Goal: Check status: Check status

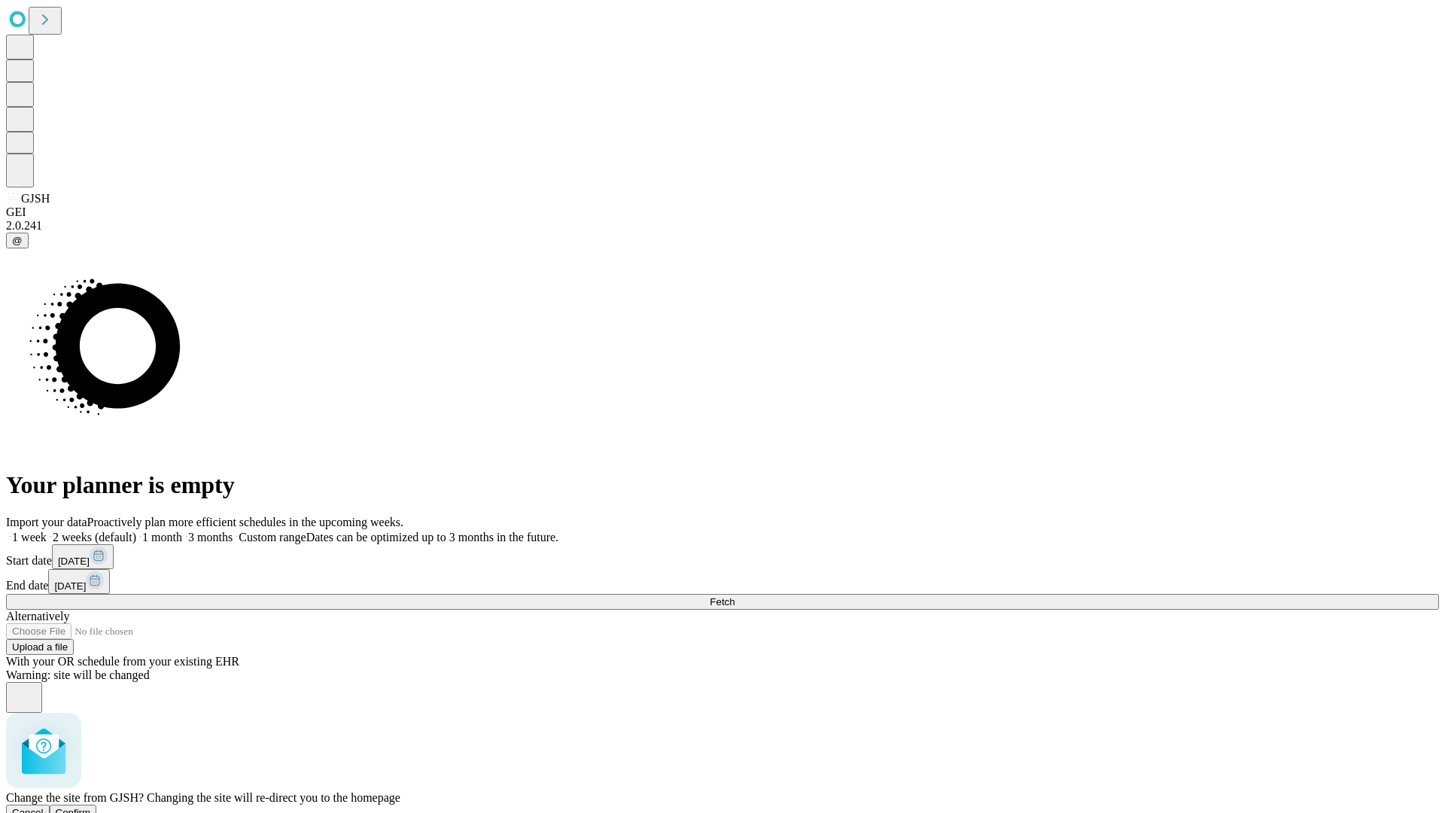
click at [91, 807] on span "Confirm" at bounding box center [73, 812] width 35 height 11
click at [47, 531] on label "1 week" at bounding box center [26, 537] width 41 height 13
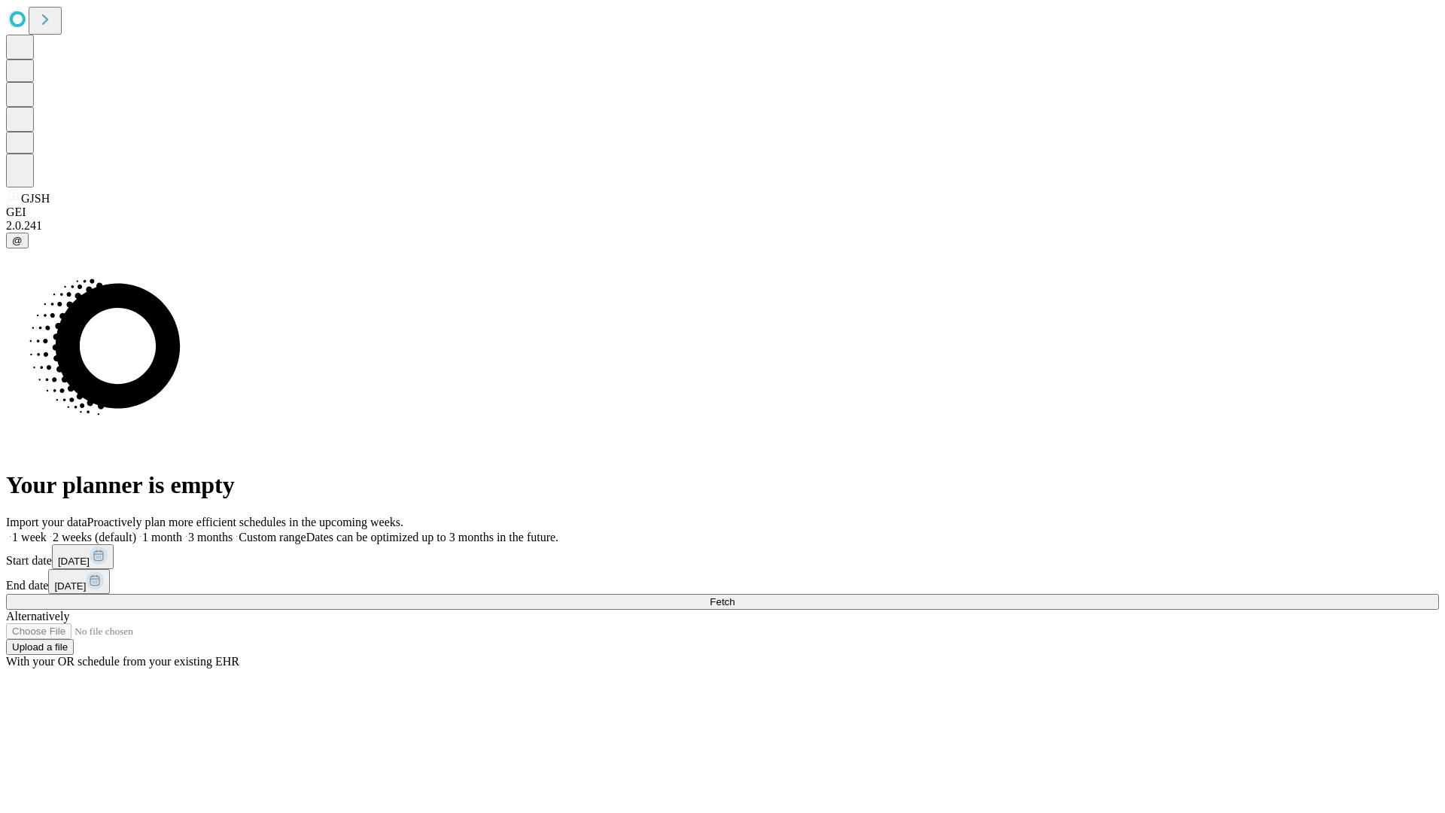
click at [735, 596] on span "Fetch" at bounding box center [722, 601] width 25 height 11
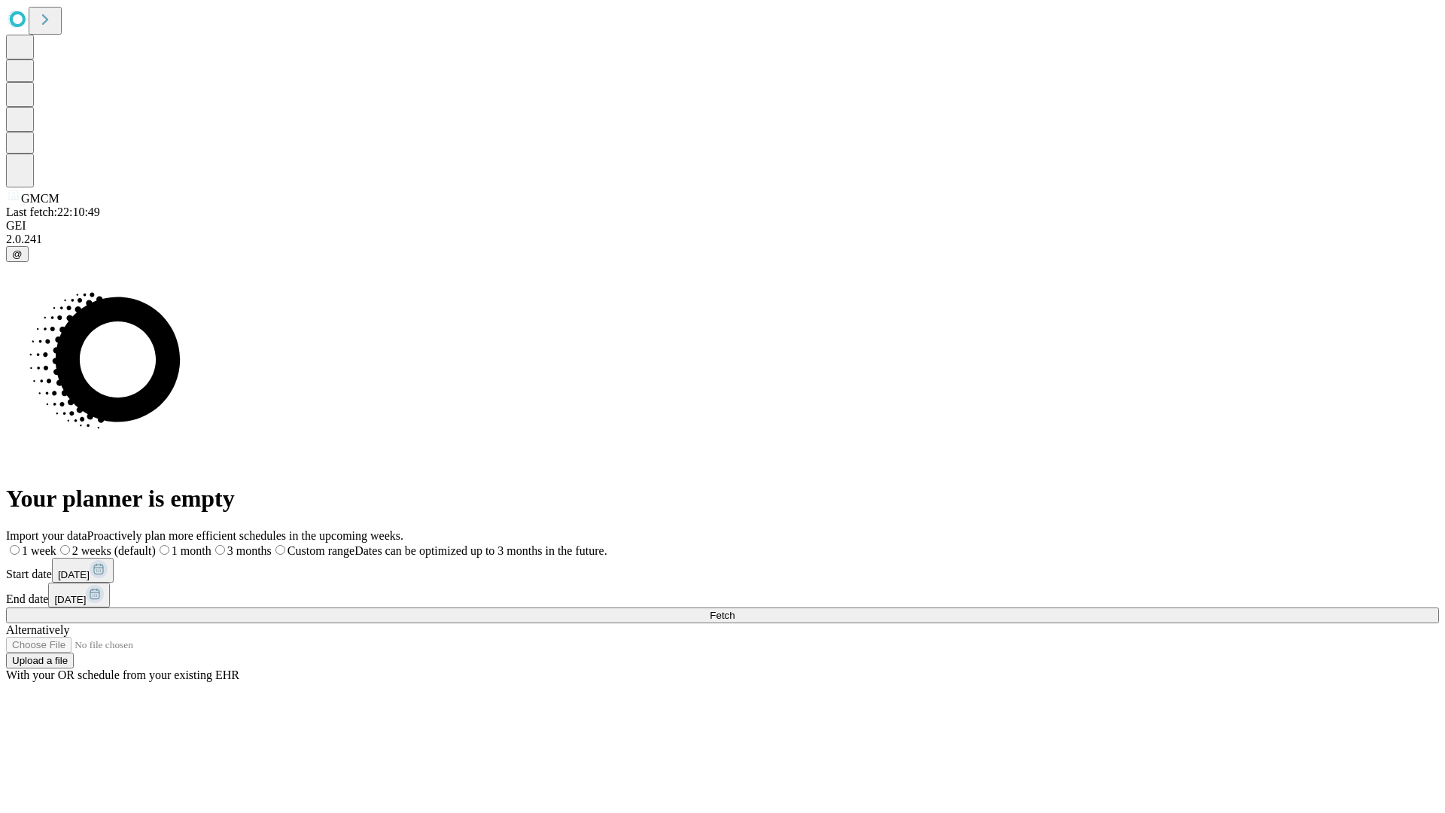
click at [56, 544] on label "1 week" at bounding box center [31, 550] width 50 height 13
click at [735, 610] on span "Fetch" at bounding box center [722, 615] width 25 height 11
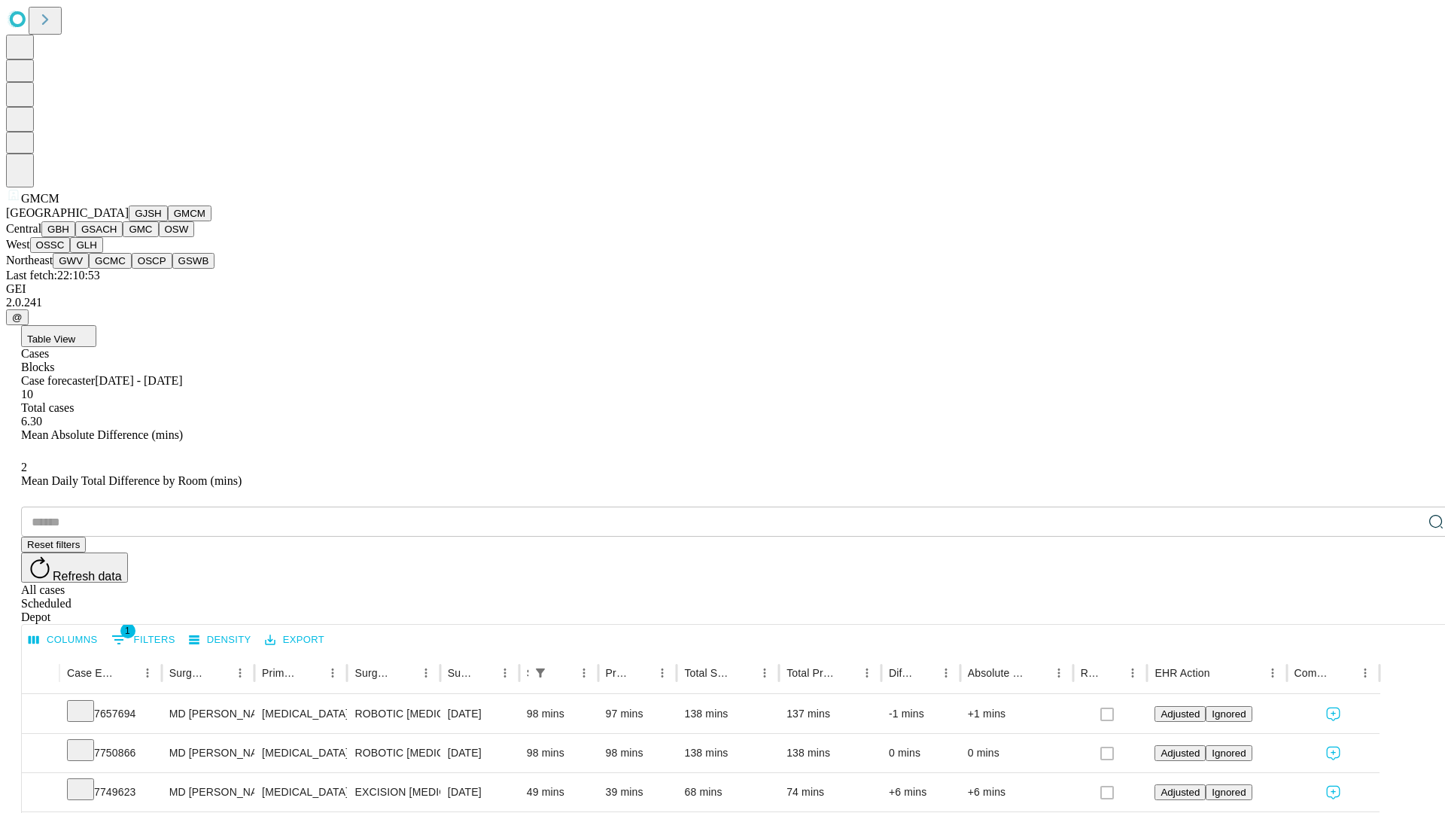
click at [75, 237] on button "GBH" at bounding box center [58, 229] width 34 height 16
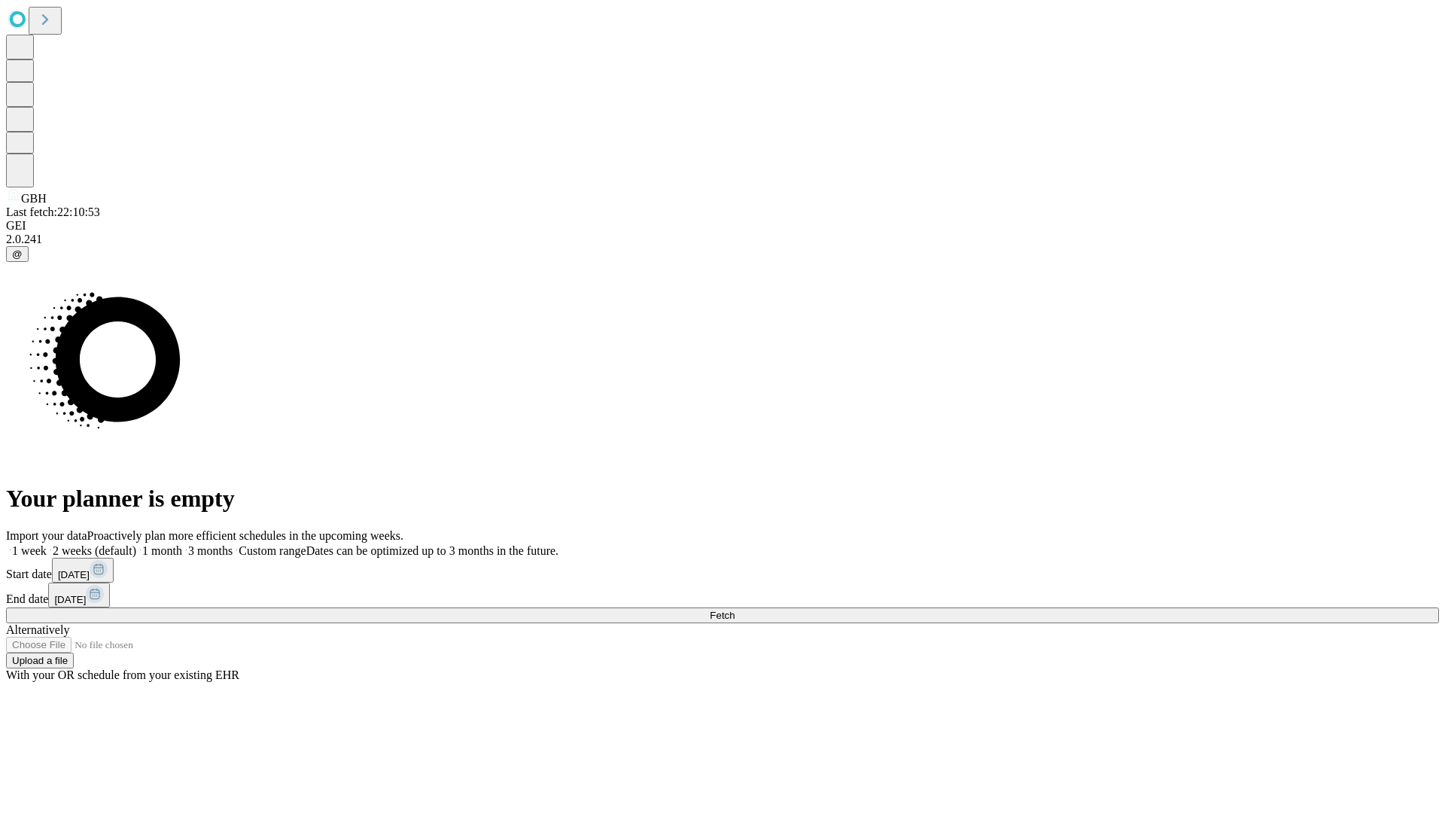
click at [47, 544] on label "1 week" at bounding box center [26, 550] width 41 height 13
click at [735, 610] on span "Fetch" at bounding box center [722, 615] width 25 height 11
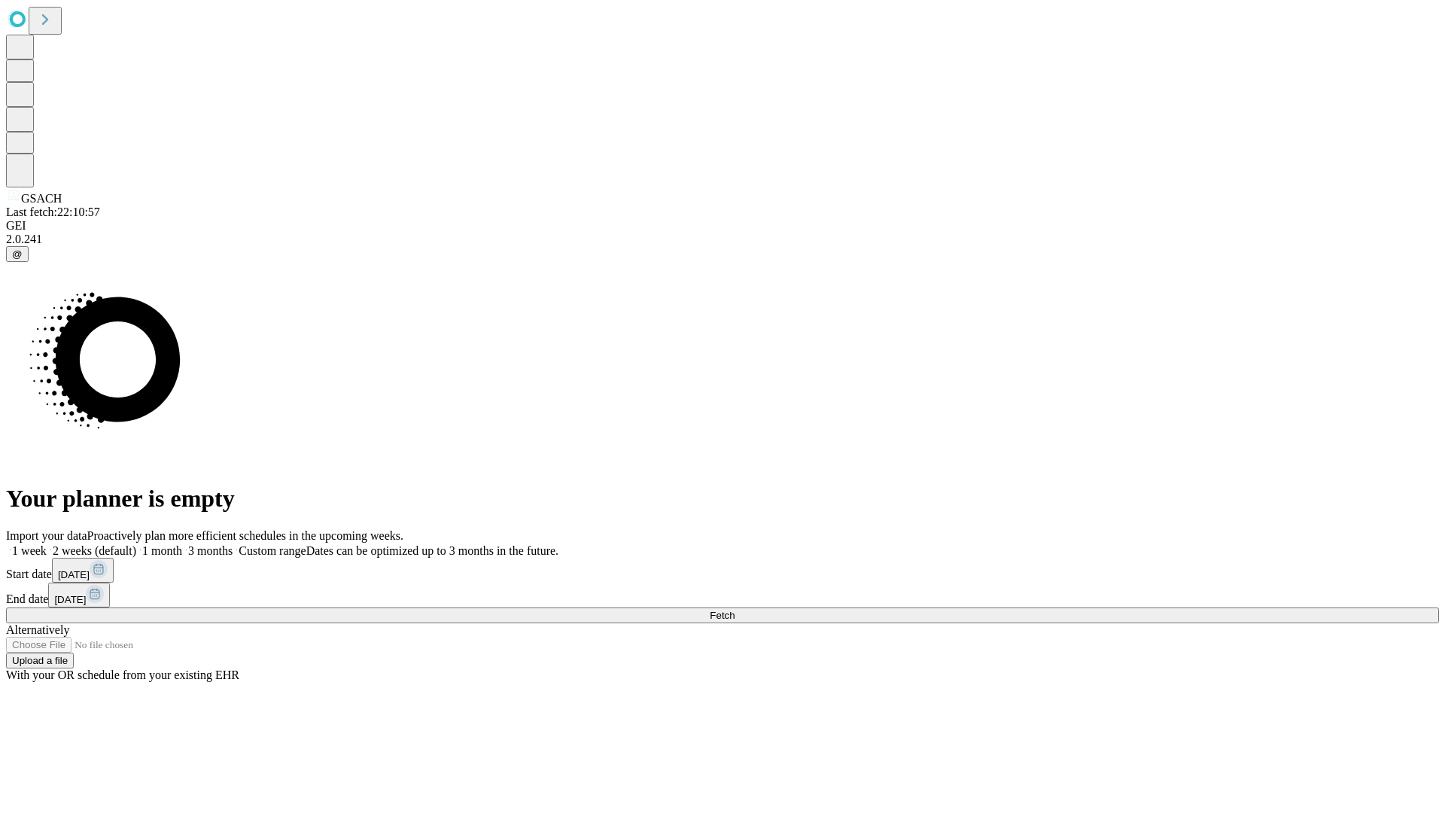
click at [47, 544] on label "1 week" at bounding box center [26, 550] width 41 height 13
click at [735, 610] on span "Fetch" at bounding box center [722, 615] width 25 height 11
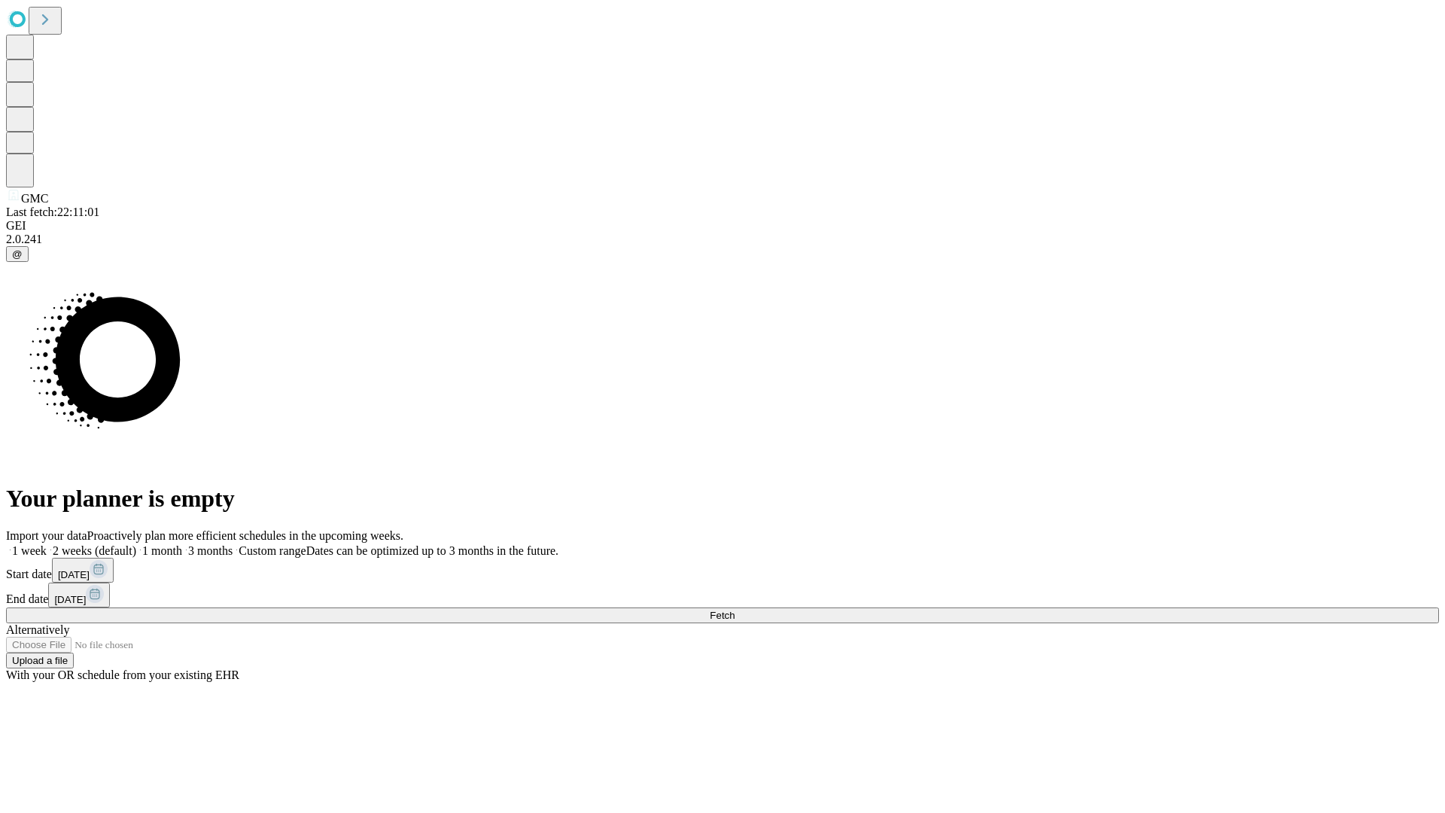
click at [735, 610] on span "Fetch" at bounding box center [722, 615] width 25 height 11
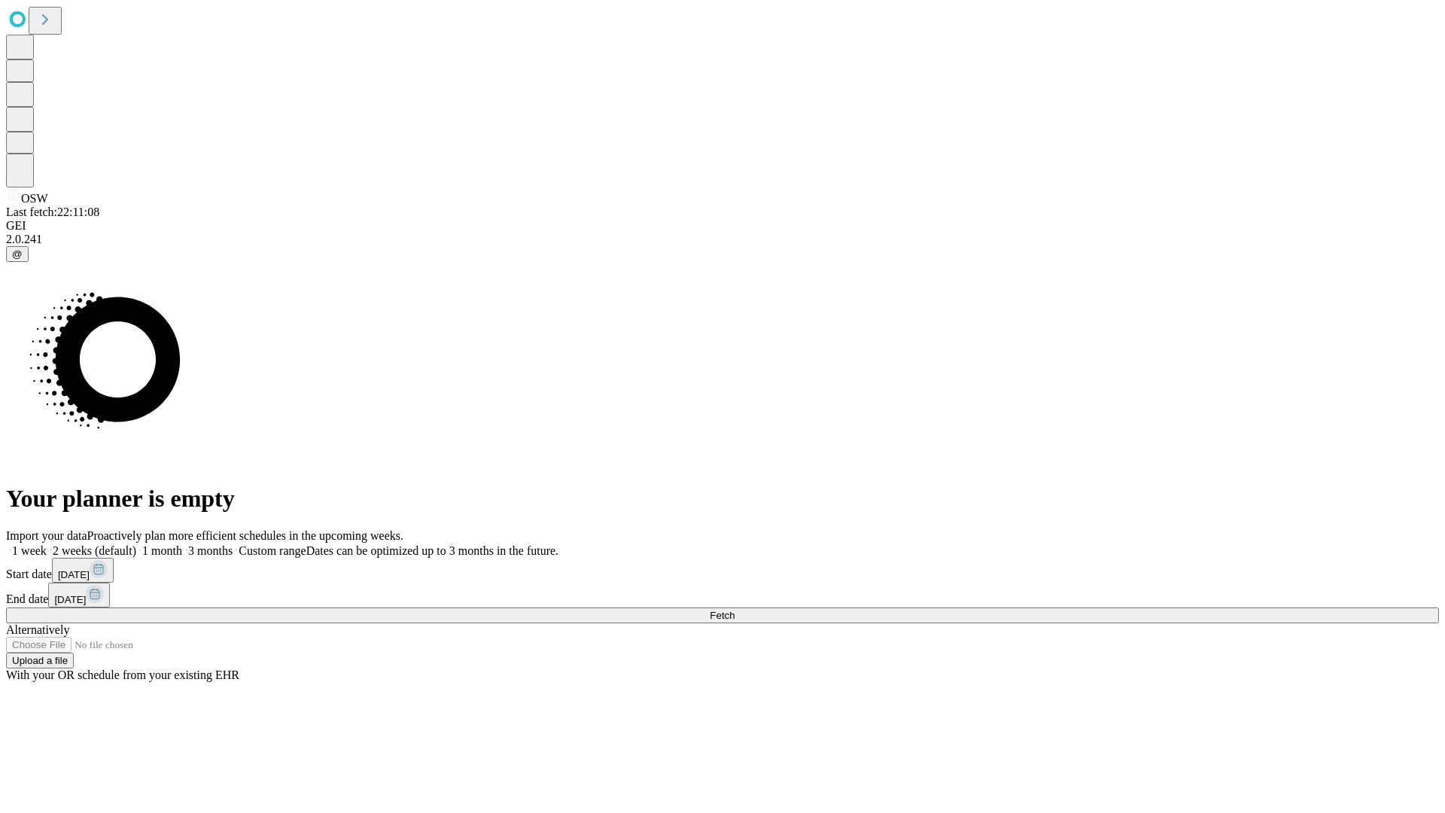
click at [47, 544] on label "1 week" at bounding box center [26, 550] width 41 height 13
click at [735, 610] on span "Fetch" at bounding box center [722, 615] width 25 height 11
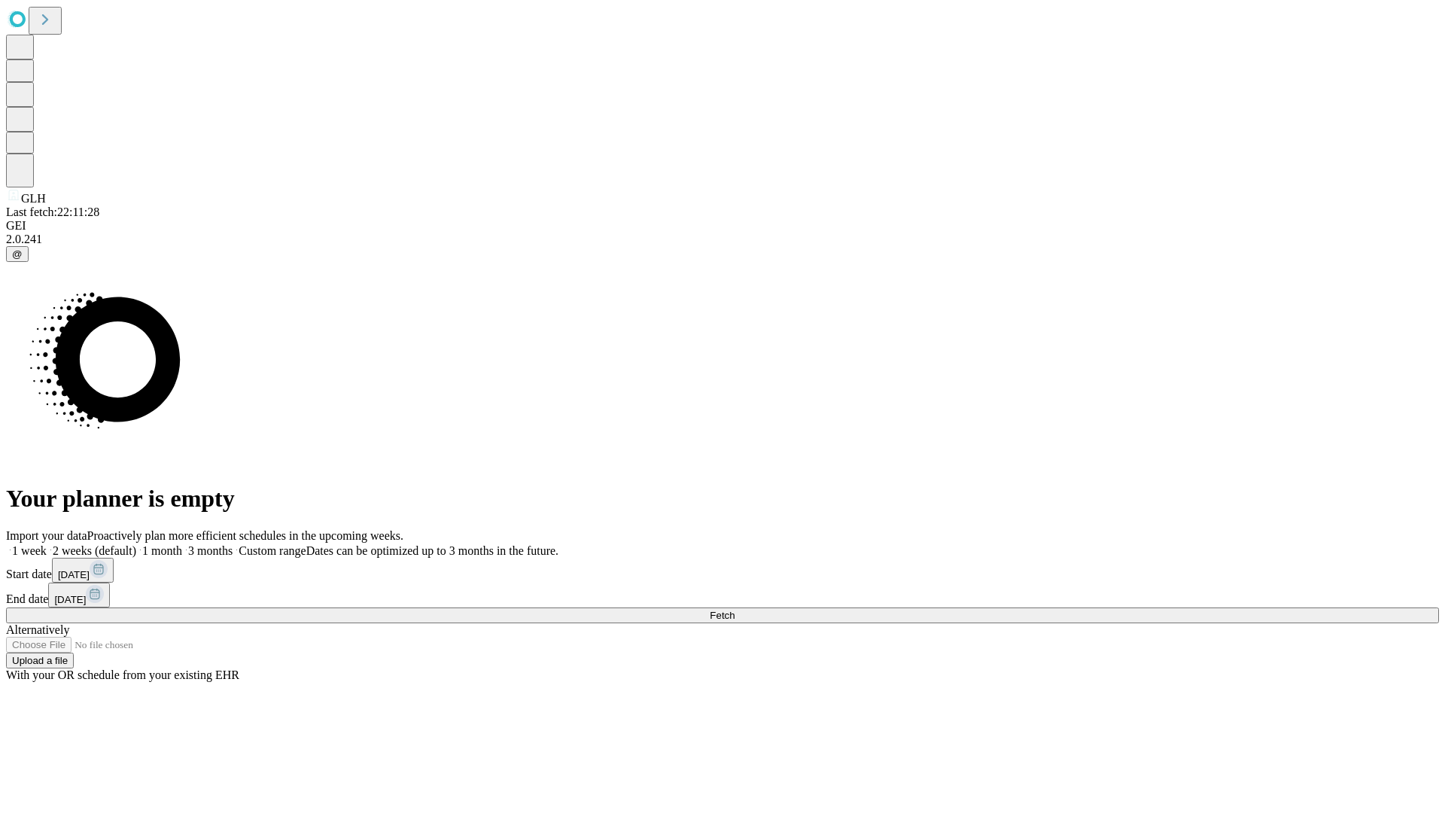
click at [47, 544] on label "1 week" at bounding box center [26, 550] width 41 height 13
click at [735, 610] on span "Fetch" at bounding box center [722, 615] width 25 height 11
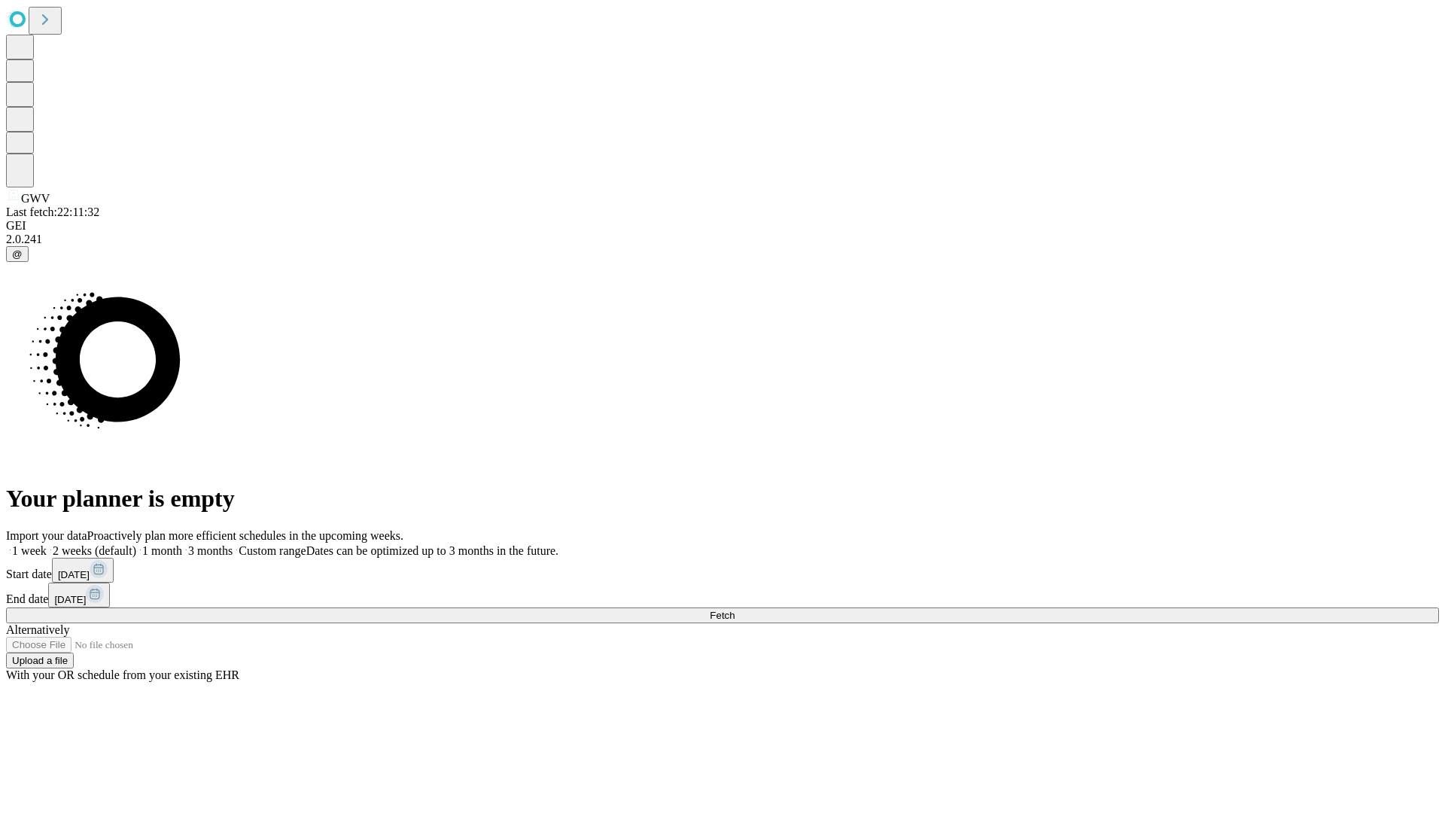
click at [47, 544] on label "1 week" at bounding box center [26, 550] width 41 height 13
click at [735, 610] on span "Fetch" at bounding box center [722, 615] width 25 height 11
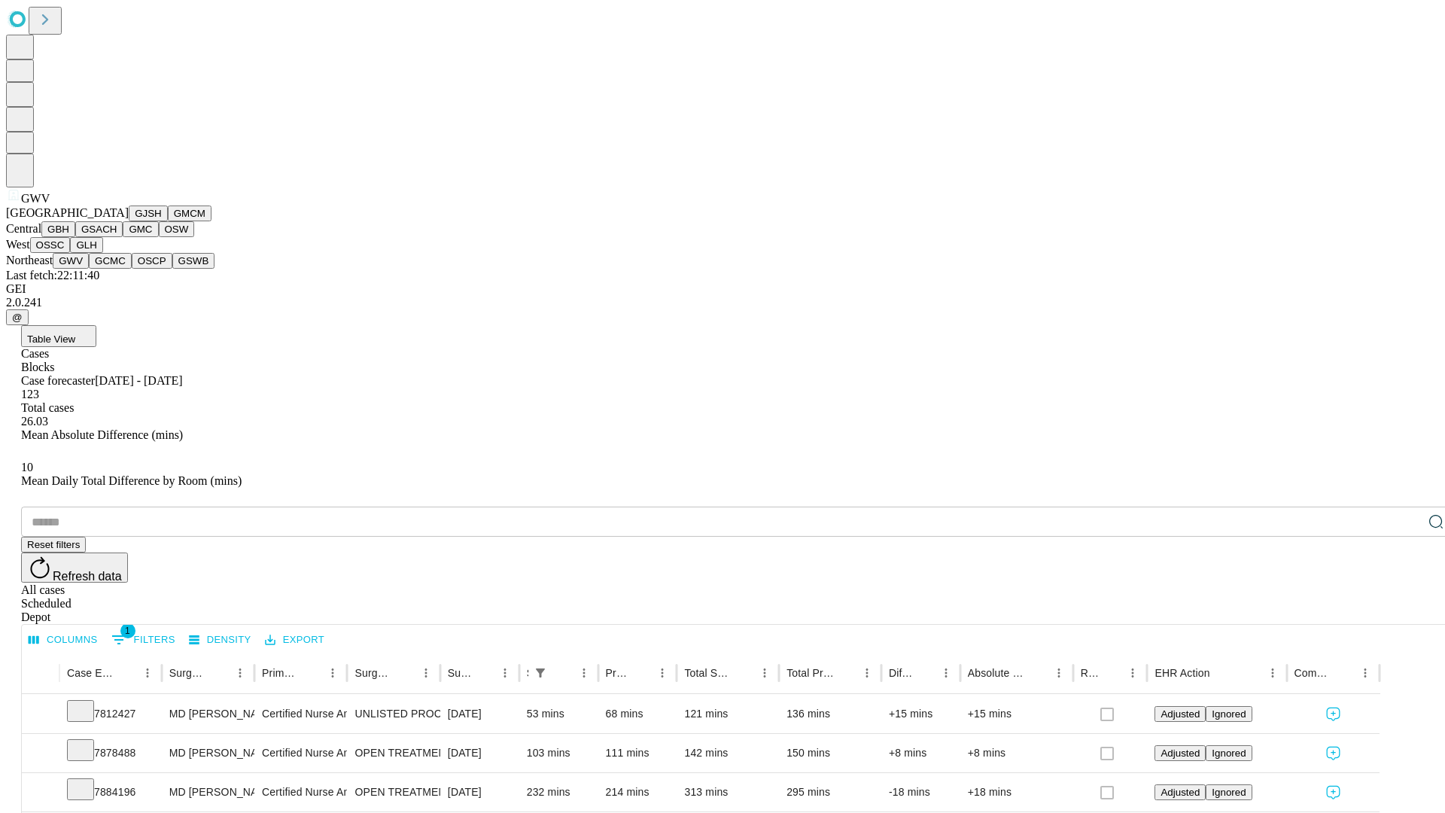
click at [117, 269] on button "GCMC" at bounding box center [110, 261] width 43 height 16
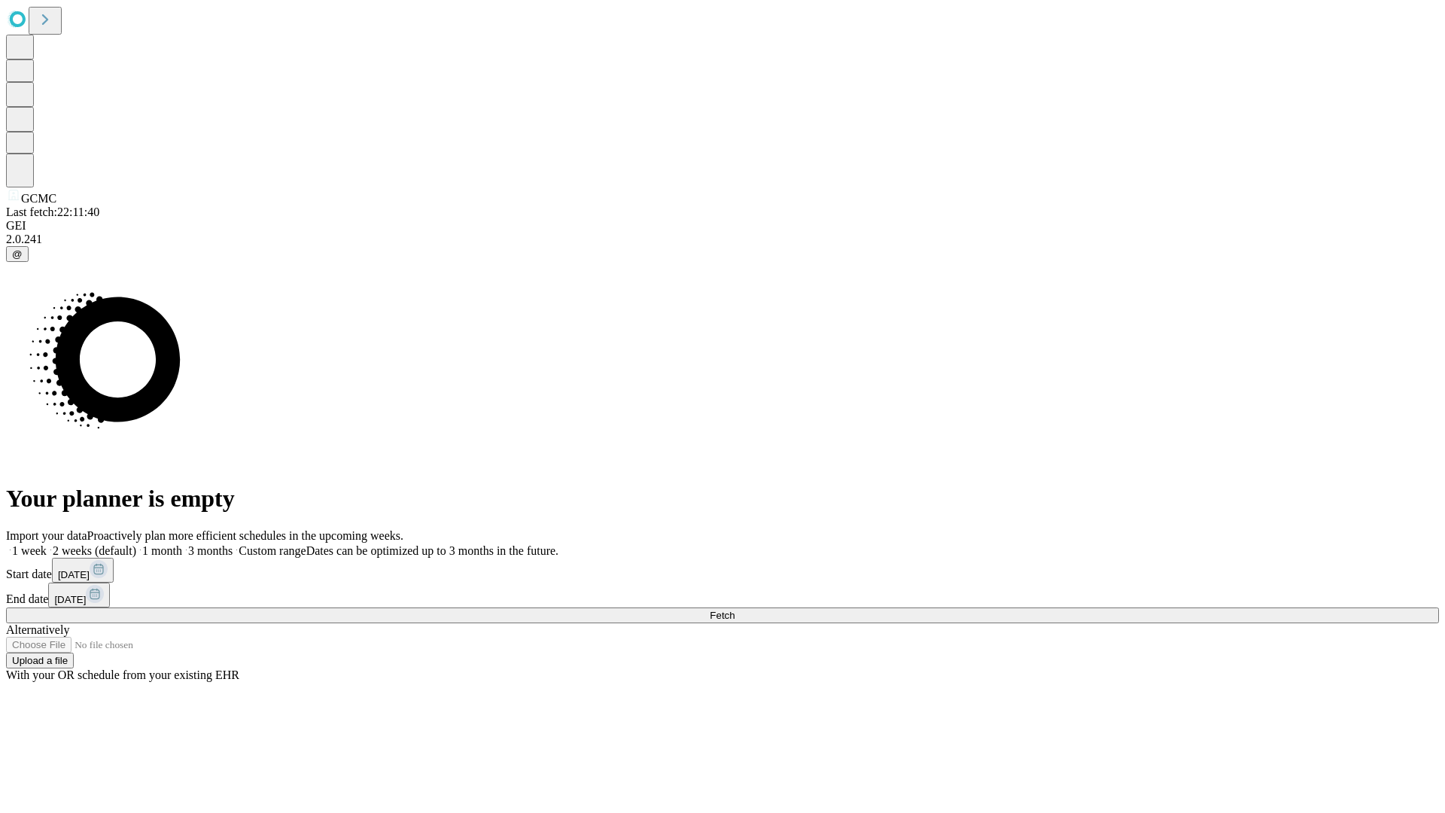
click at [47, 544] on label "1 week" at bounding box center [26, 550] width 41 height 13
click at [735, 610] on span "Fetch" at bounding box center [722, 615] width 25 height 11
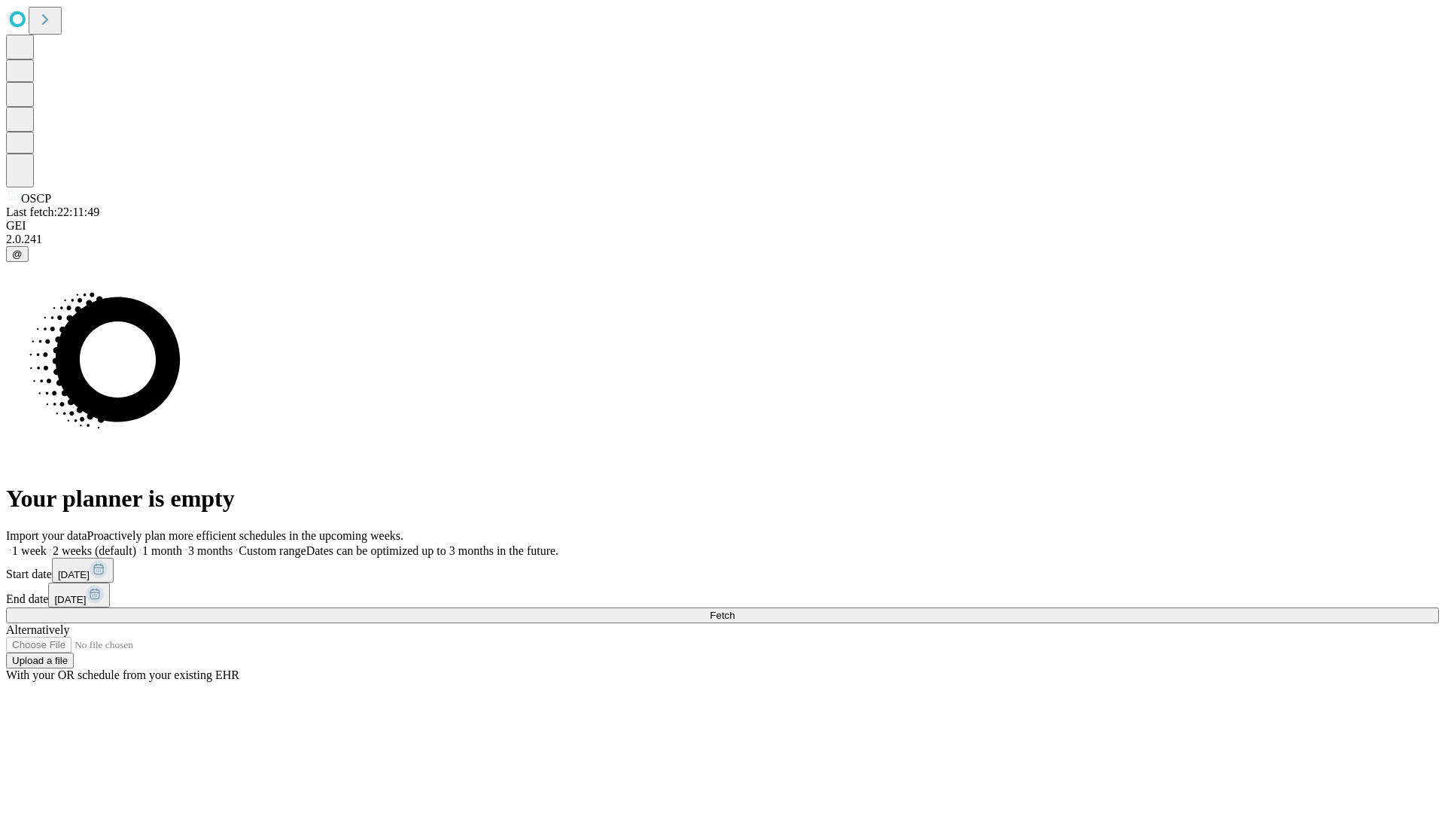
click at [47, 544] on label "1 week" at bounding box center [26, 550] width 41 height 13
click at [735, 610] on span "Fetch" at bounding box center [722, 615] width 25 height 11
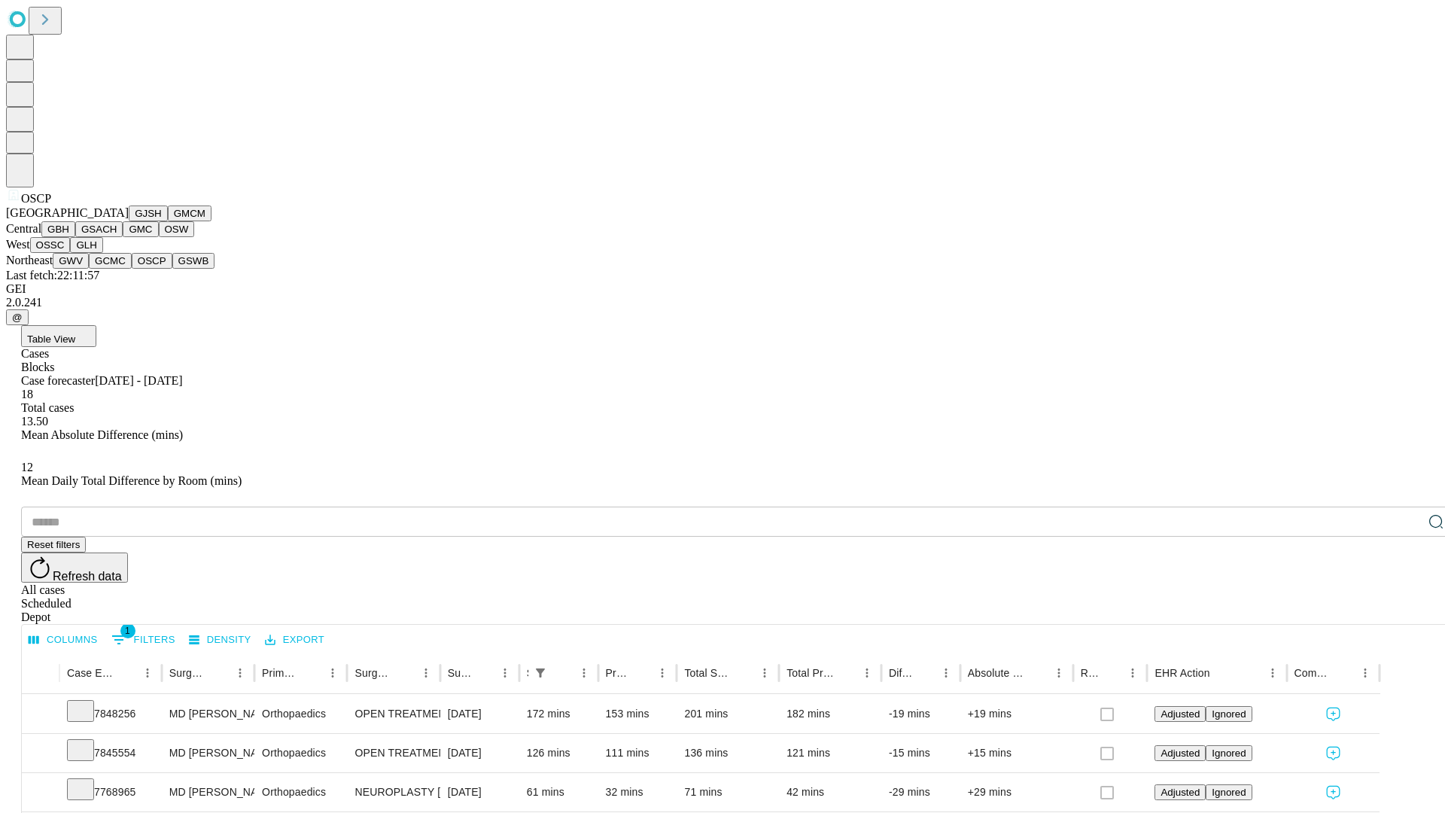
click at [172, 269] on button "GSWB" at bounding box center [193, 261] width 43 height 16
